Goal: Transaction & Acquisition: Purchase product/service

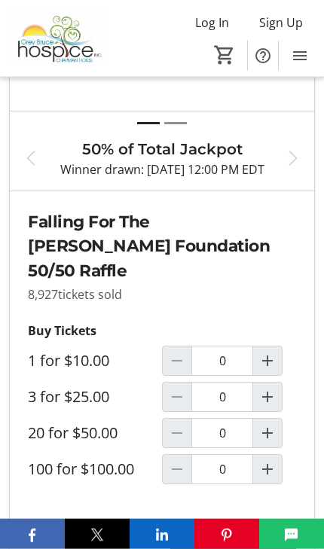
scroll to position [657, 0]
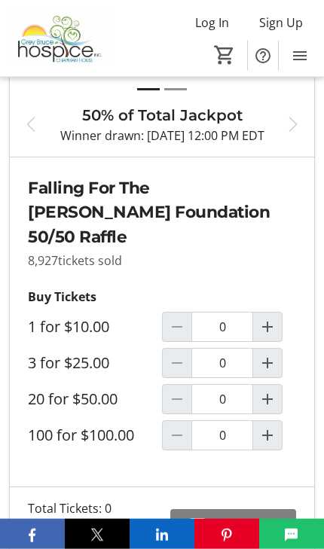
click at [276, 363] on span "Increment by one" at bounding box center [267, 363] width 29 height 29
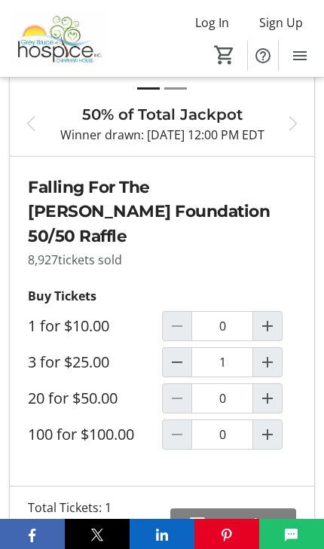
type input "1"
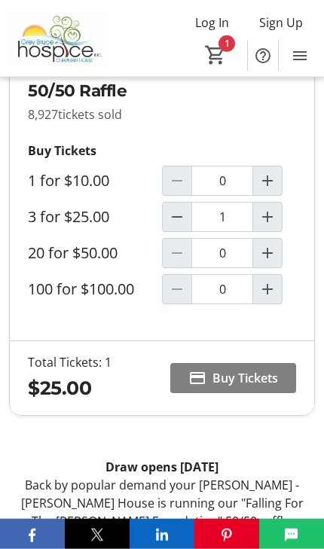
scroll to position [804, 0]
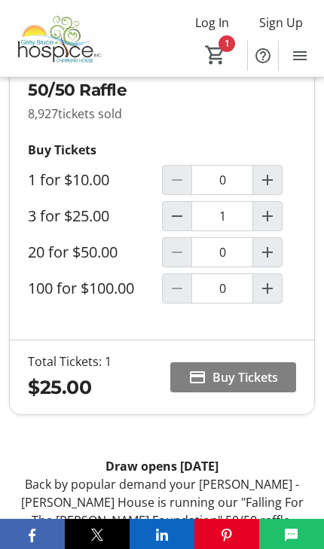
click at [258, 371] on span "Buy Tickets" at bounding box center [245, 377] width 66 height 18
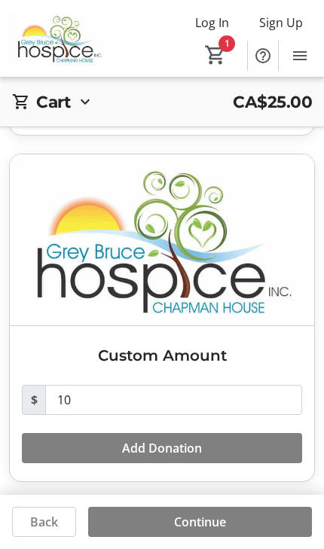
scroll to position [1000, 0]
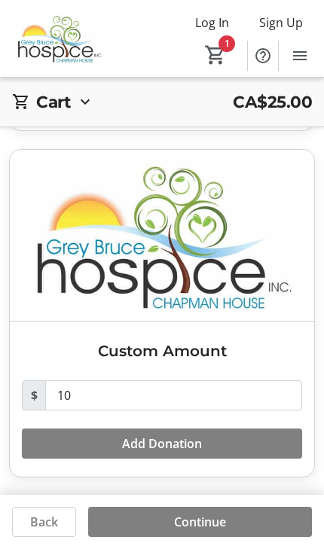
click at [218, 530] on span "Continue" at bounding box center [200, 522] width 52 height 18
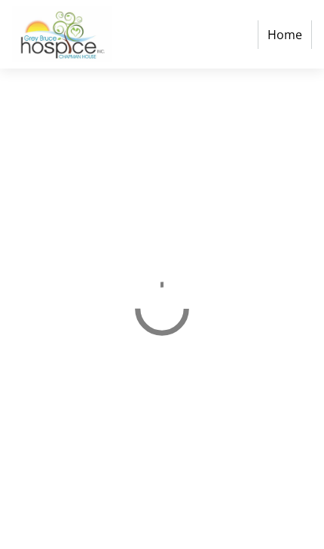
scroll to position [10, 0]
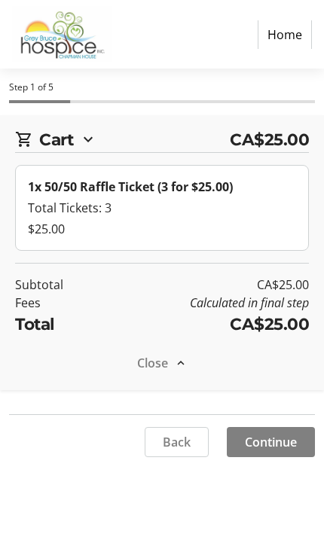
select select "CA"
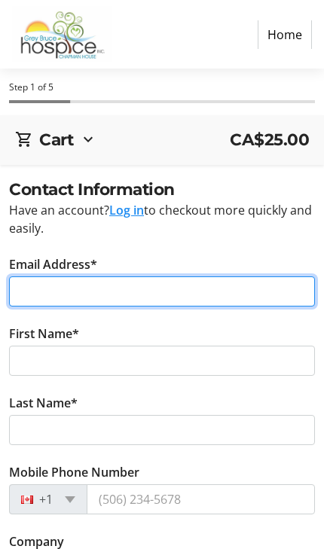
click at [181, 286] on input "Email Address*" at bounding box center [162, 291] width 306 height 30
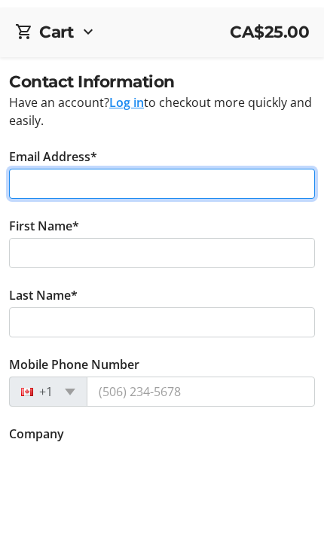
type input "[EMAIL_ADDRESS][PERSON_NAME][DOMAIN_NAME]"
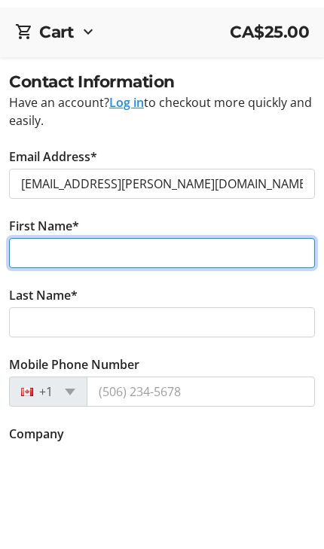
type input "[PERSON_NAME]"
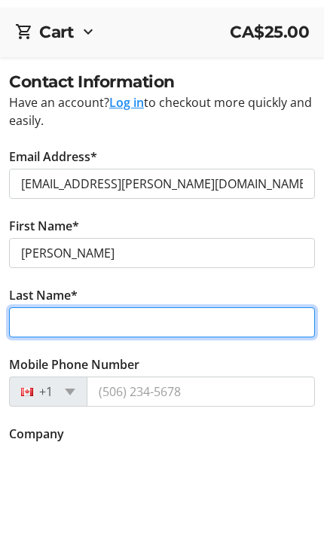
type input "Pike"
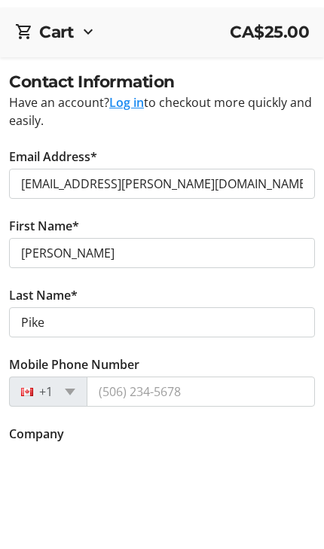
scroll to position [108, 0]
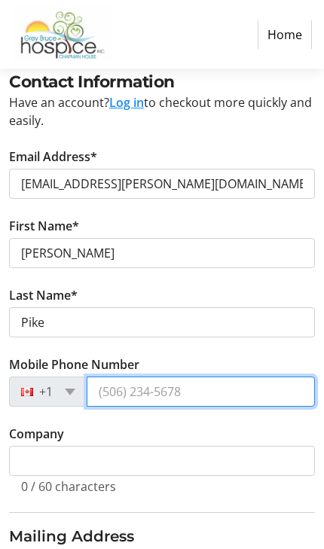
click at [185, 391] on input "Mobile Phone Number" at bounding box center [201, 392] width 228 height 30
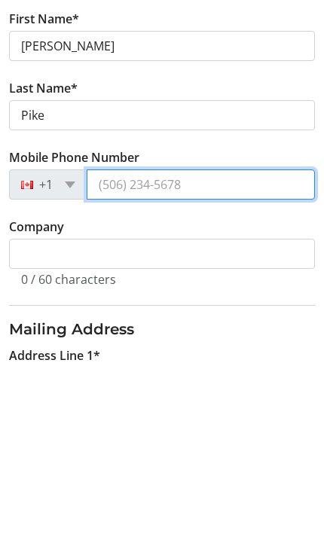
type input "[PHONE_NUMBER]"
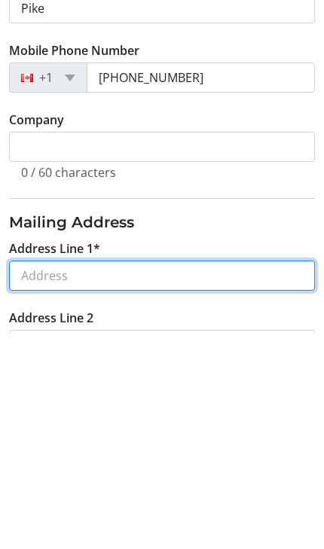
click at [90, 478] on input "Address Line 1*" at bounding box center [162, 493] width 306 height 30
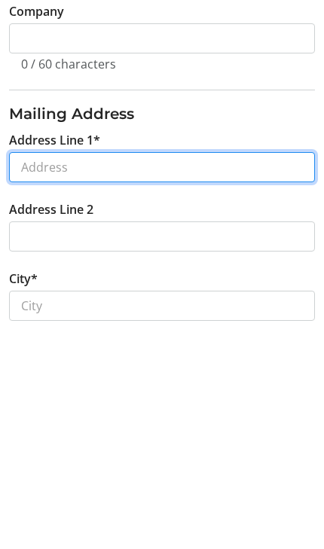
type input "[STREET_ADDRESS][PERSON_NAME]"
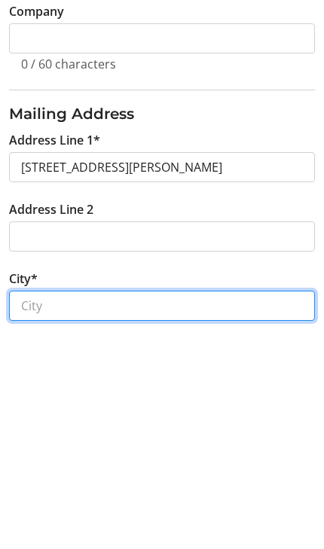
type input "[PERSON_NAME] ON"
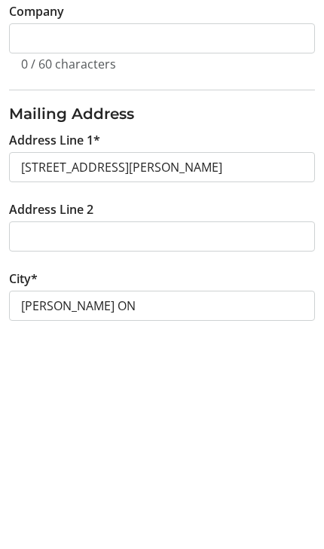
type input "N0C1E0"
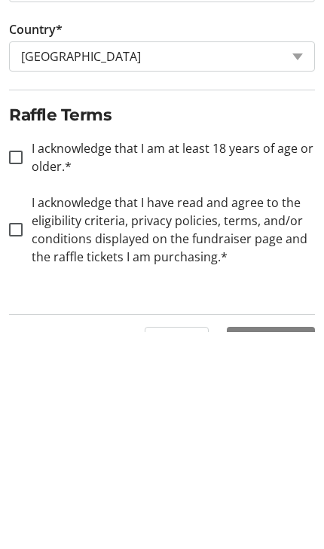
scroll to position [792, 0]
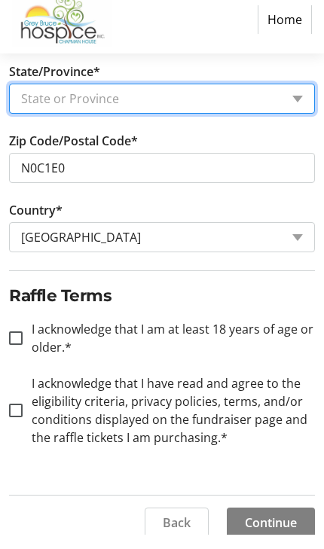
click at [313, 99] on select "State or Province State or Province [GEOGRAPHIC_DATA] [GEOGRAPHIC_DATA] [GEOGRA…" at bounding box center [162, 114] width 306 height 30
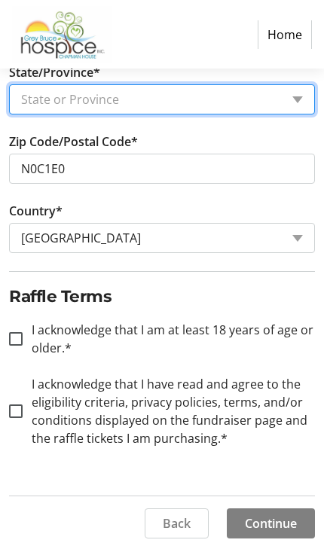
select select "ON"
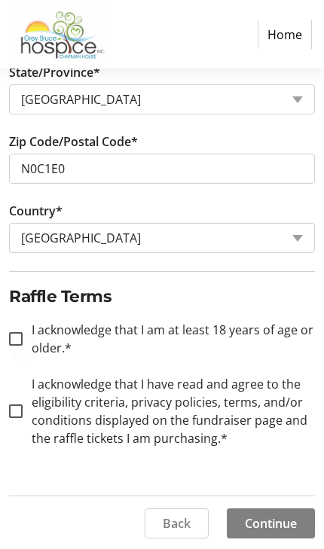
click at [26, 328] on div at bounding box center [16, 339] width 36 height 36
checkbox input "true"
click at [37, 413] on label "I acknowledge that I have read and agree to the eligibility criteria, privacy p…" at bounding box center [169, 411] width 292 height 72
click at [23, 413] on input "I acknowledge that I have read and agree to the eligibility criteria, privacy p…" at bounding box center [16, 412] width 14 height 14
checkbox input "true"
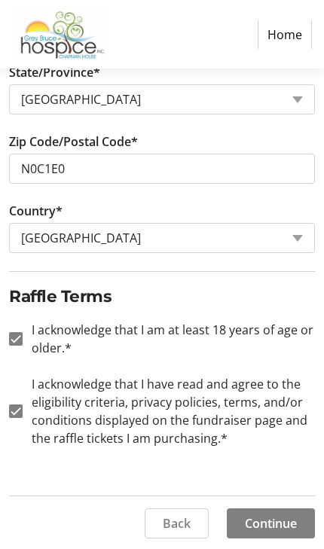
click at [290, 533] on span at bounding box center [271, 524] width 88 height 36
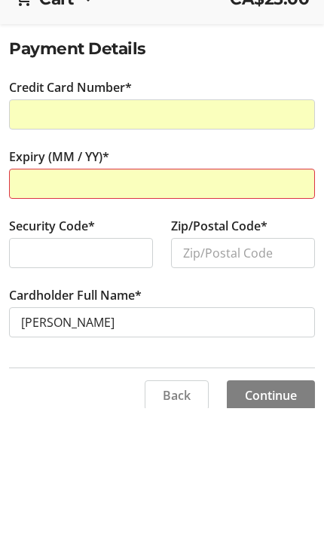
scroll to position [67, 0]
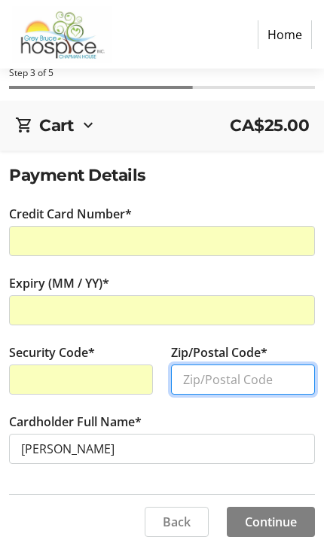
click at [264, 365] on input "Zip/Postal Code*" at bounding box center [243, 380] width 144 height 30
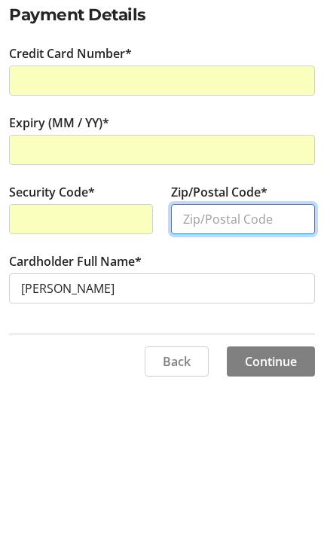
type input "N0C1E0"
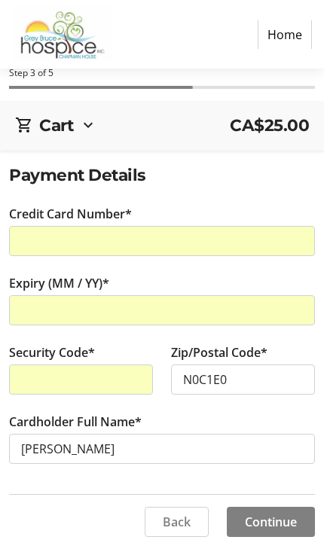
click at [286, 513] on span "Continue" at bounding box center [271, 522] width 52 height 18
